Goal: Use online tool/utility: Utilize a website feature to perform a specific function

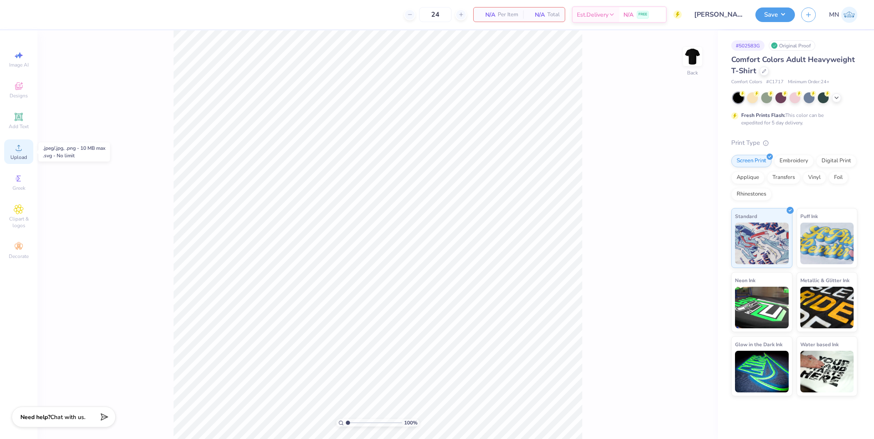
click at [18, 154] on span "Upload" at bounding box center [18, 157] width 17 height 7
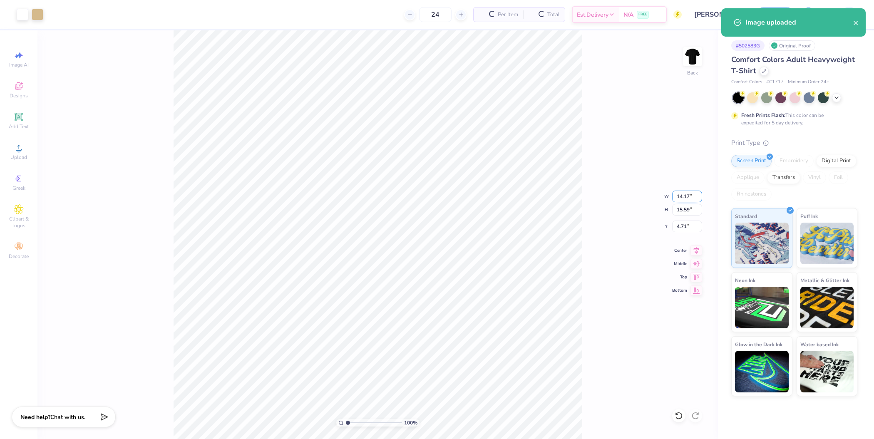
click at [684, 191] on input "14.17" at bounding box center [687, 197] width 30 height 12
type input "10.00"
type input "11.00"
click at [690, 222] on input "7.00" at bounding box center [687, 227] width 30 height 12
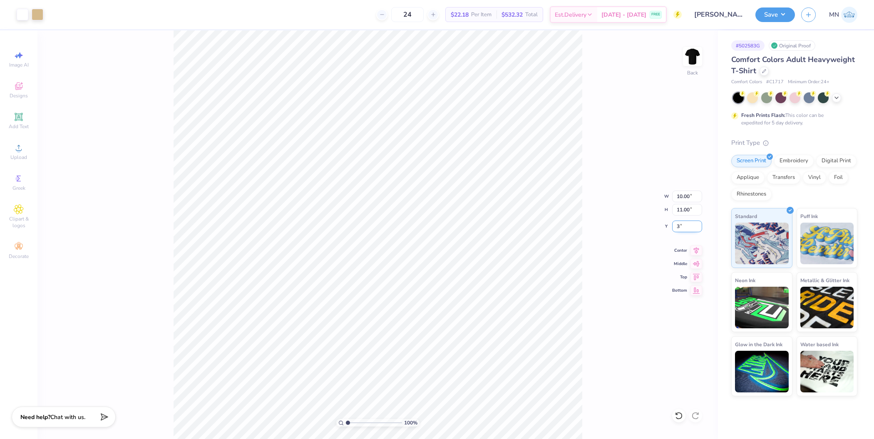
type input "3.00"
click at [684, 52] on img at bounding box center [692, 56] width 33 height 33
click at [3, 151] on div "Image AI Designs Add Text Upload Greek Clipart & logos Decorate" at bounding box center [18, 234] width 37 height 409
click at [20, 152] on circle at bounding box center [18, 150] width 5 height 5
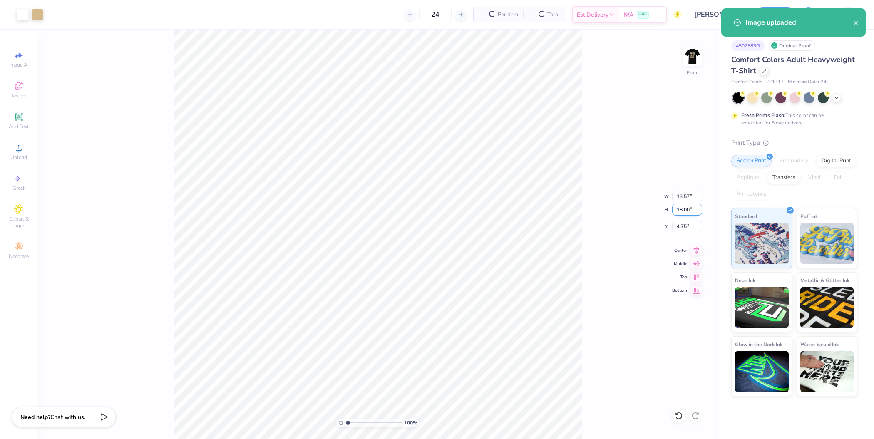
click at [688, 213] on input "18.00" at bounding box center [687, 210] width 30 height 12
type input "15"
type input "11.31"
type input "15.00"
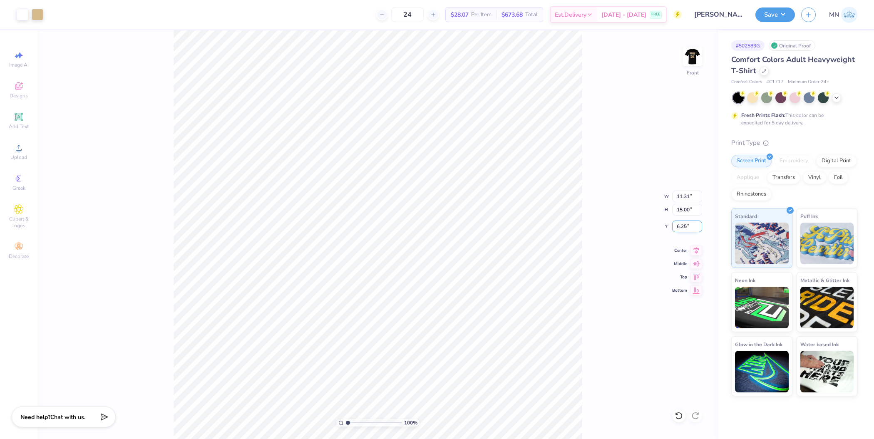
click at [690, 227] on input "6.25" at bounding box center [687, 227] width 30 height 12
type input "5.00"
click at [782, 18] on button "Save" at bounding box center [776, 13] width 40 height 15
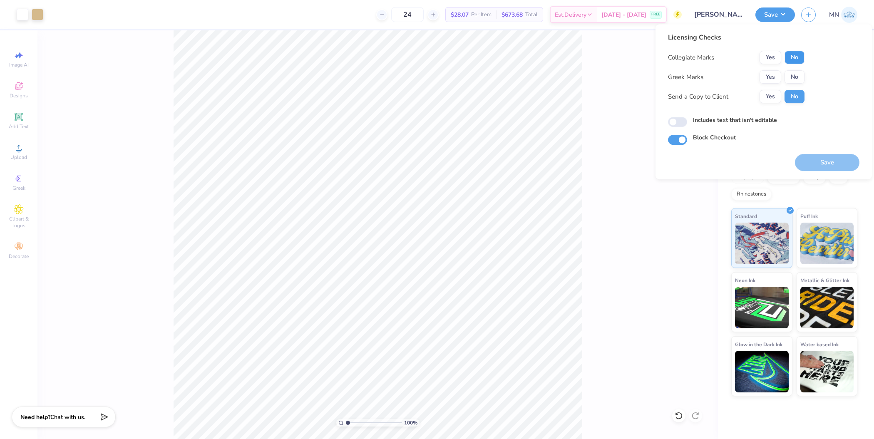
click at [796, 57] on button "No" at bounding box center [795, 57] width 20 height 13
click at [798, 75] on button "No" at bounding box center [795, 76] width 20 height 13
click at [817, 160] on button "Save" at bounding box center [827, 162] width 65 height 17
